Goal: Information Seeking & Learning: Learn about a topic

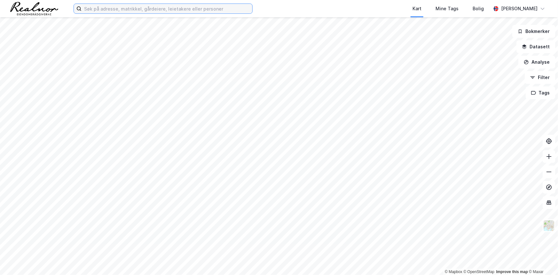
click at [226, 9] on input at bounding box center [167, 9] width 171 height 10
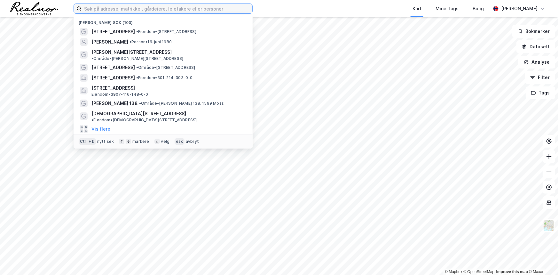
paste input "Kongssenteret"
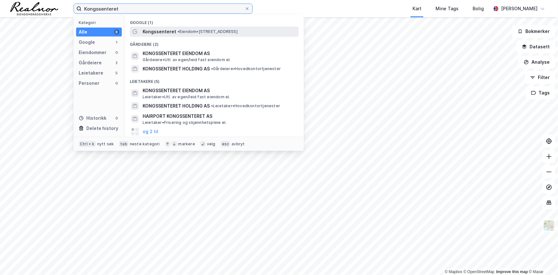
type input "Kongssenteret"
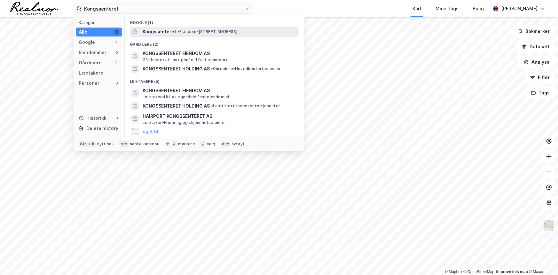
click at [223, 32] on span "• Eiendom • [STREET_ADDRESS]" at bounding box center [208, 31] width 60 height 5
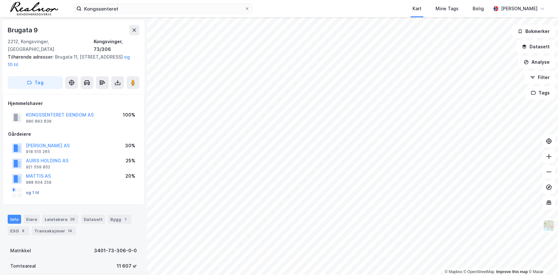
click at [0, 0] on button "og 1 til" at bounding box center [0, 0] width 0 height 0
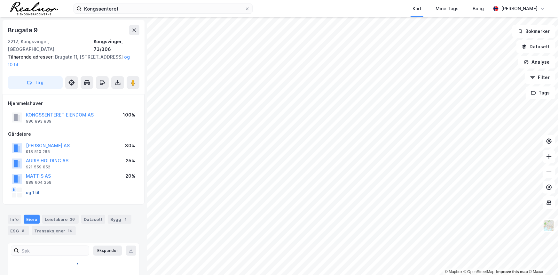
scroll to position [3, 0]
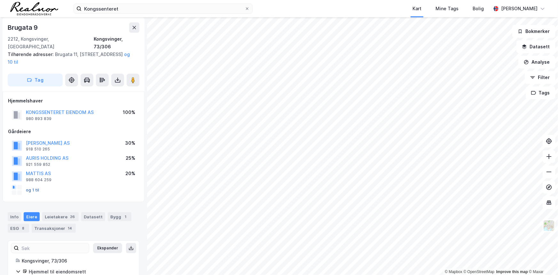
click at [0, 0] on button "og 1 til" at bounding box center [0, 0] width 0 height 0
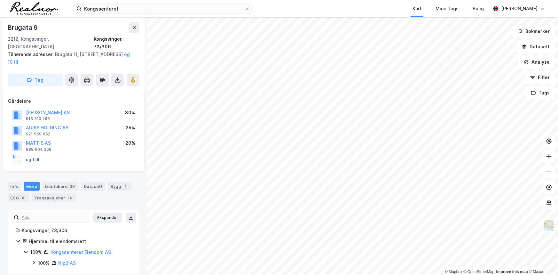
click at [32, 155] on div "og 1 til" at bounding box center [26, 160] width 28 height 10
click at [0, 0] on button "og 1 til" at bounding box center [0, 0] width 0 height 0
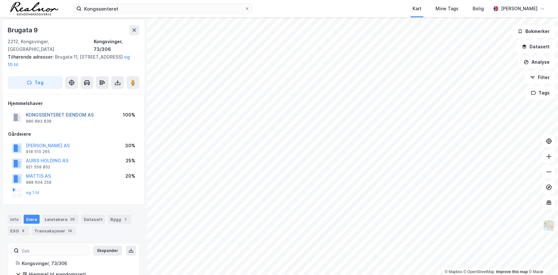
click at [0, 0] on button "KONGSSENTERET EIENDOM AS" at bounding box center [0, 0] width 0 height 0
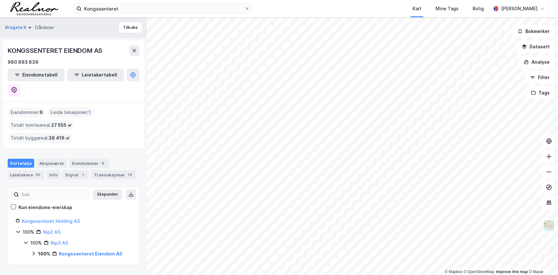
click at [26, 240] on icon at bounding box center [25, 242] width 5 height 5
click at [55, 240] on link "Nip3 AS" at bounding box center [60, 242] width 18 height 5
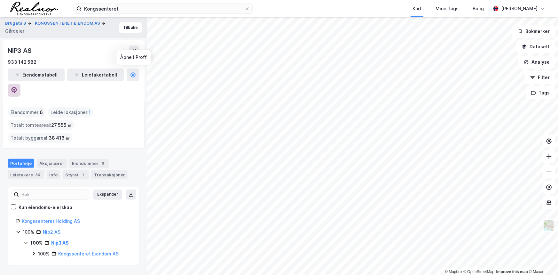
click at [20, 84] on button at bounding box center [14, 90] width 13 height 13
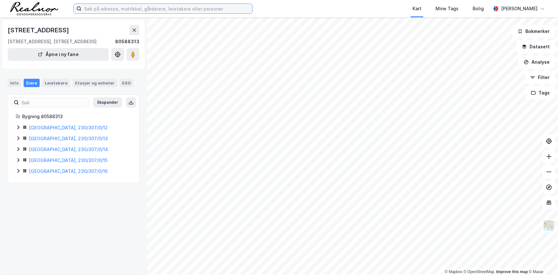
click at [110, 7] on input at bounding box center [167, 9] width 171 height 10
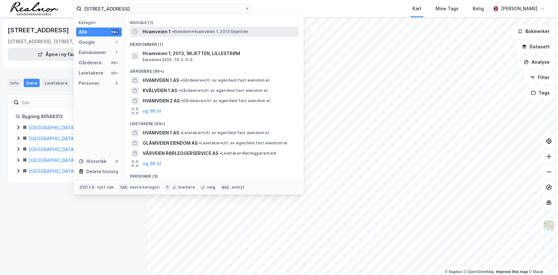
click at [171, 29] on div "Hvamveien 1 • Eiendom • Hvamveien 1, 2013 Skjetten" at bounding box center [220, 32] width 155 height 8
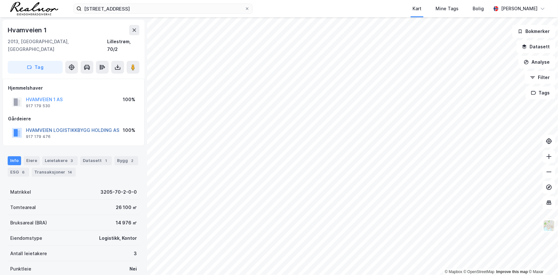
click at [0, 0] on button "HVAMVEIEN LOGISTIKKBYGG HOLDING AS" at bounding box center [0, 0] width 0 height 0
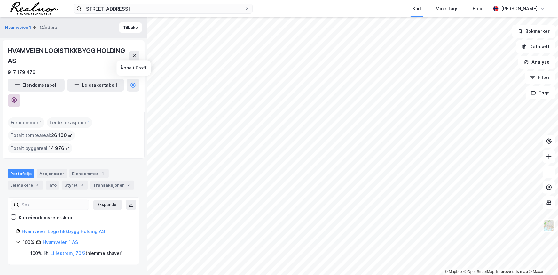
click at [17, 97] on icon at bounding box center [14, 100] width 5 height 6
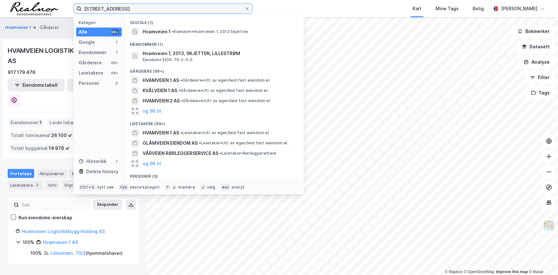
click at [170, 7] on input "[STREET_ADDRESS]" at bounding box center [163, 9] width 163 height 10
paste input "Pareto Alternative Investments AS"
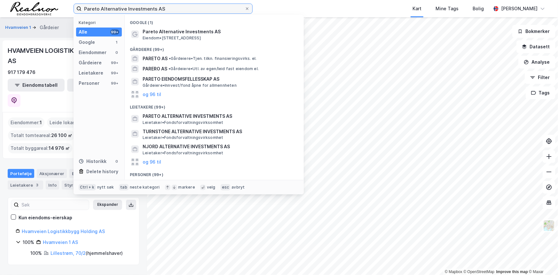
drag, startPoint x: 95, startPoint y: 8, endPoint x: 30, endPoint y: 18, distance: 65.7
click at [28, 18] on div "Pareto Alternative Investments AS Kategori Alle 99+ Google 1 Eiendommer 0 Gårde…" at bounding box center [279, 137] width 558 height 275
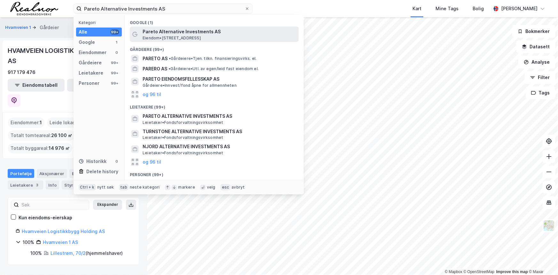
click at [186, 36] on span "Eiendom • [STREET_ADDRESS]" at bounding box center [172, 38] width 58 height 5
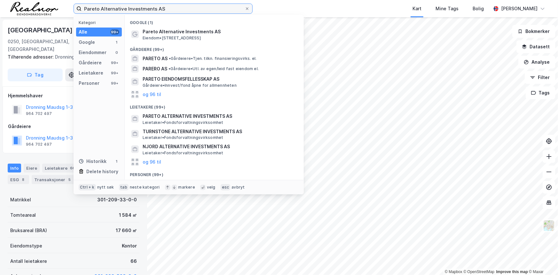
click at [184, 4] on input "Pareto Alternative Investments AS" at bounding box center [163, 9] width 163 height 10
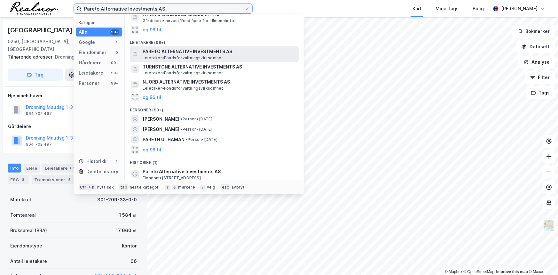
scroll to position [66, 0]
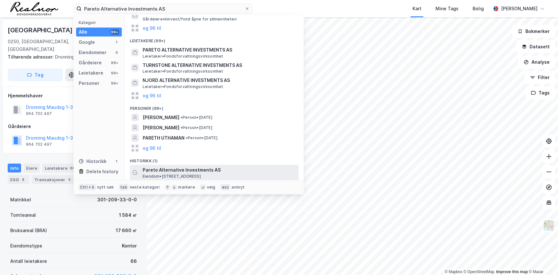
click at [204, 169] on span "Pareto Alternative Investments AS" at bounding box center [220, 170] width 154 height 8
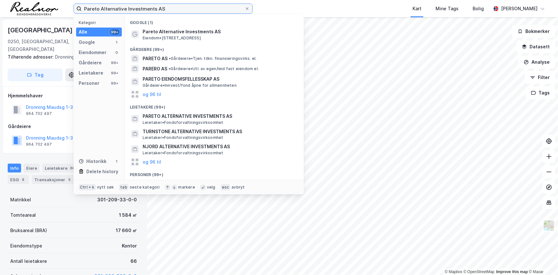
click at [184, 4] on input "Pareto Alternative Investments AS" at bounding box center [163, 9] width 163 height 10
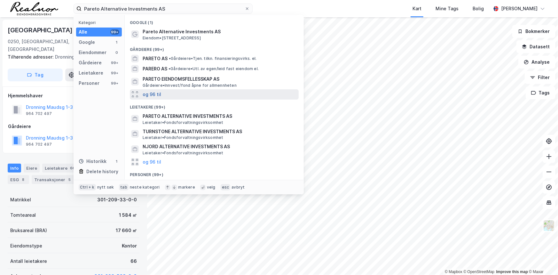
click at [143, 94] on button "og 96 til" at bounding box center [152, 95] width 19 height 8
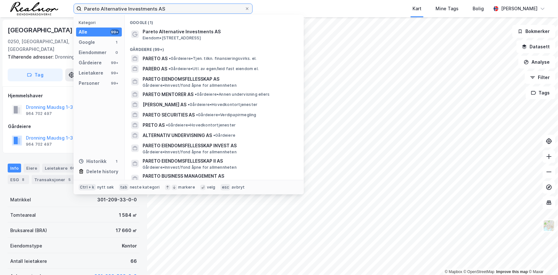
click at [194, 8] on input "Pareto Alternative Investments AS" at bounding box center [163, 9] width 163 height 10
type input "Pareto Alternative Investments"
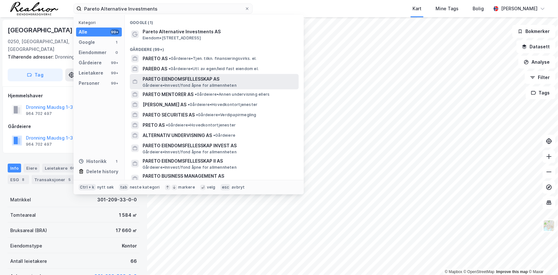
click at [208, 83] on span "Gårdeiere • Innvest/fond åpne for allmennheten" at bounding box center [190, 85] width 94 height 5
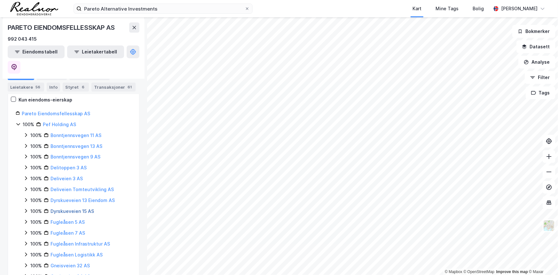
scroll to position [116, 0]
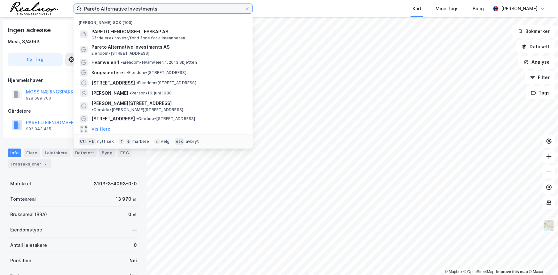
click at [178, 7] on input "Pareto Alternative Investments" at bounding box center [163, 9] width 163 height 10
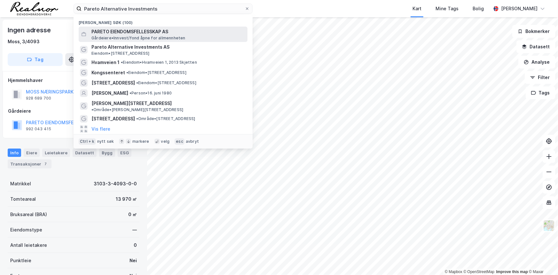
click at [142, 34] on span "PARETO EIENDOMSFELLESSKAP AS" at bounding box center [169, 32] width 154 height 8
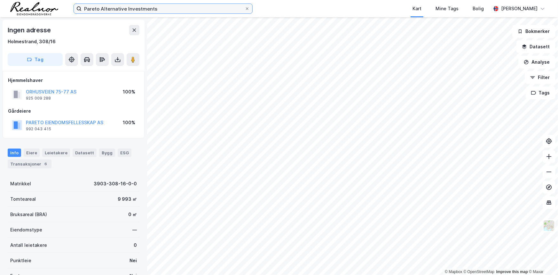
click at [170, 8] on input "Pareto Alternative Investments" at bounding box center [163, 9] width 163 height 10
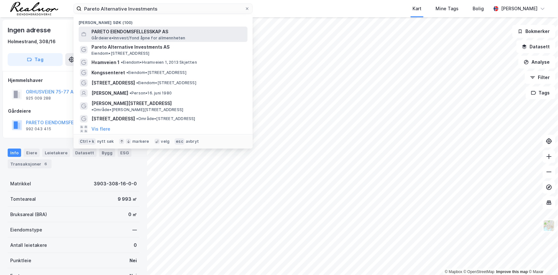
click at [162, 40] on span "Gårdeiere • Innvest/fond åpne for allmennheten" at bounding box center [139, 38] width 94 height 5
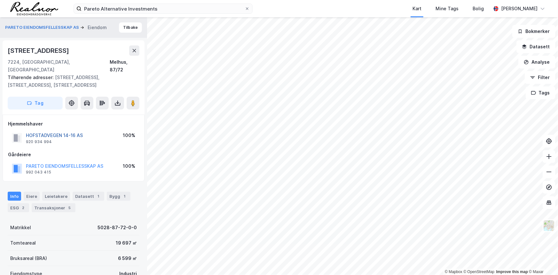
click at [0, 0] on button "HOFSTADVEGEN 14-16 AS" at bounding box center [0, 0] width 0 height 0
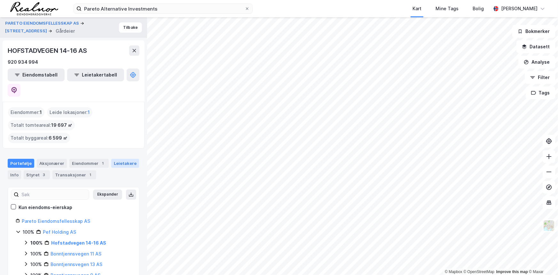
click at [128, 159] on div "Leietakere" at bounding box center [125, 163] width 28 height 9
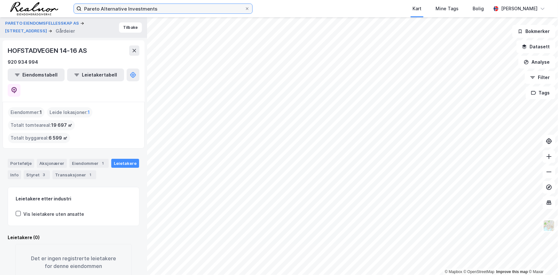
click at [173, 10] on input "Pareto Alternative Investments" at bounding box center [163, 9] width 163 height 10
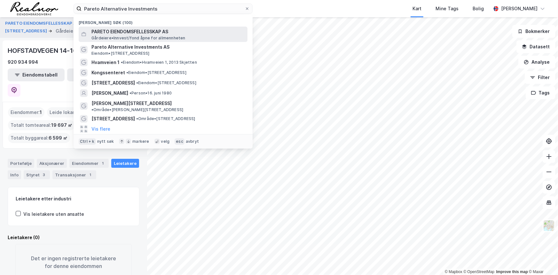
click at [143, 36] on span "Gårdeiere • Innvest/fond åpne for allmennheten" at bounding box center [139, 38] width 94 height 5
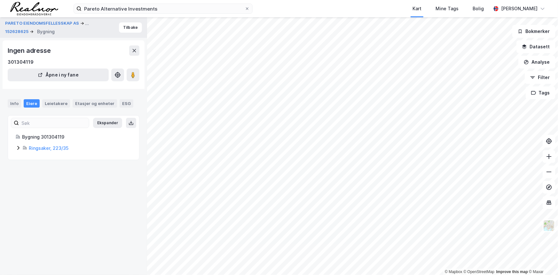
click at [16, 147] on icon at bounding box center [18, 147] width 5 height 5
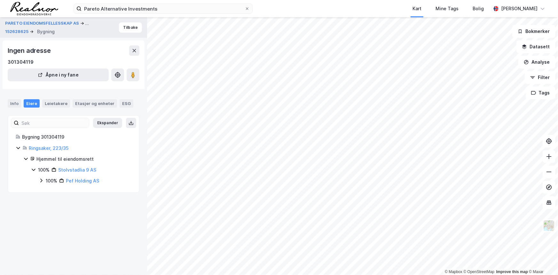
click at [16, 147] on icon at bounding box center [18, 147] width 5 height 5
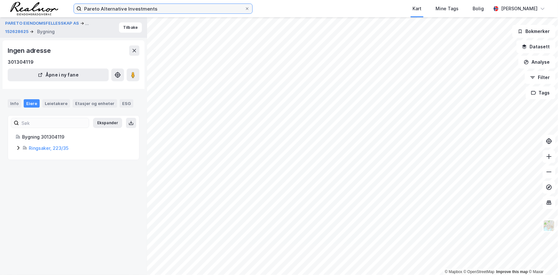
click at [199, 11] on input "Pareto Alternative Investments" at bounding box center [163, 9] width 163 height 10
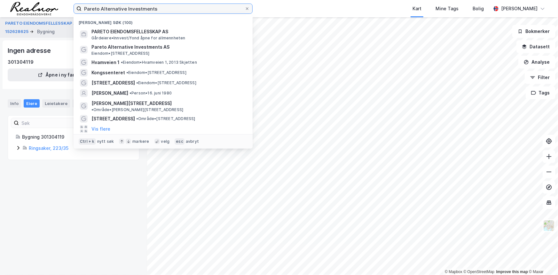
drag, startPoint x: 184, startPoint y: 8, endPoint x: 50, endPoint y: 7, distance: 134.1
click at [50, 7] on div "Pareto Alternative Investments Nylige søk (100) PARETO EIENDOMSFELLESSKAP AS Gå…" at bounding box center [279, 8] width 558 height 17
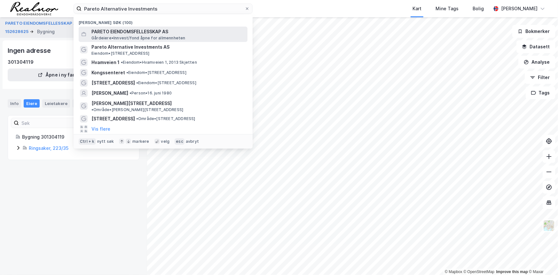
click at [153, 38] on span "Gårdeiere • Innvest/fond åpne for allmennheten" at bounding box center [139, 38] width 94 height 5
